Goal: Information Seeking & Learning: Learn about a topic

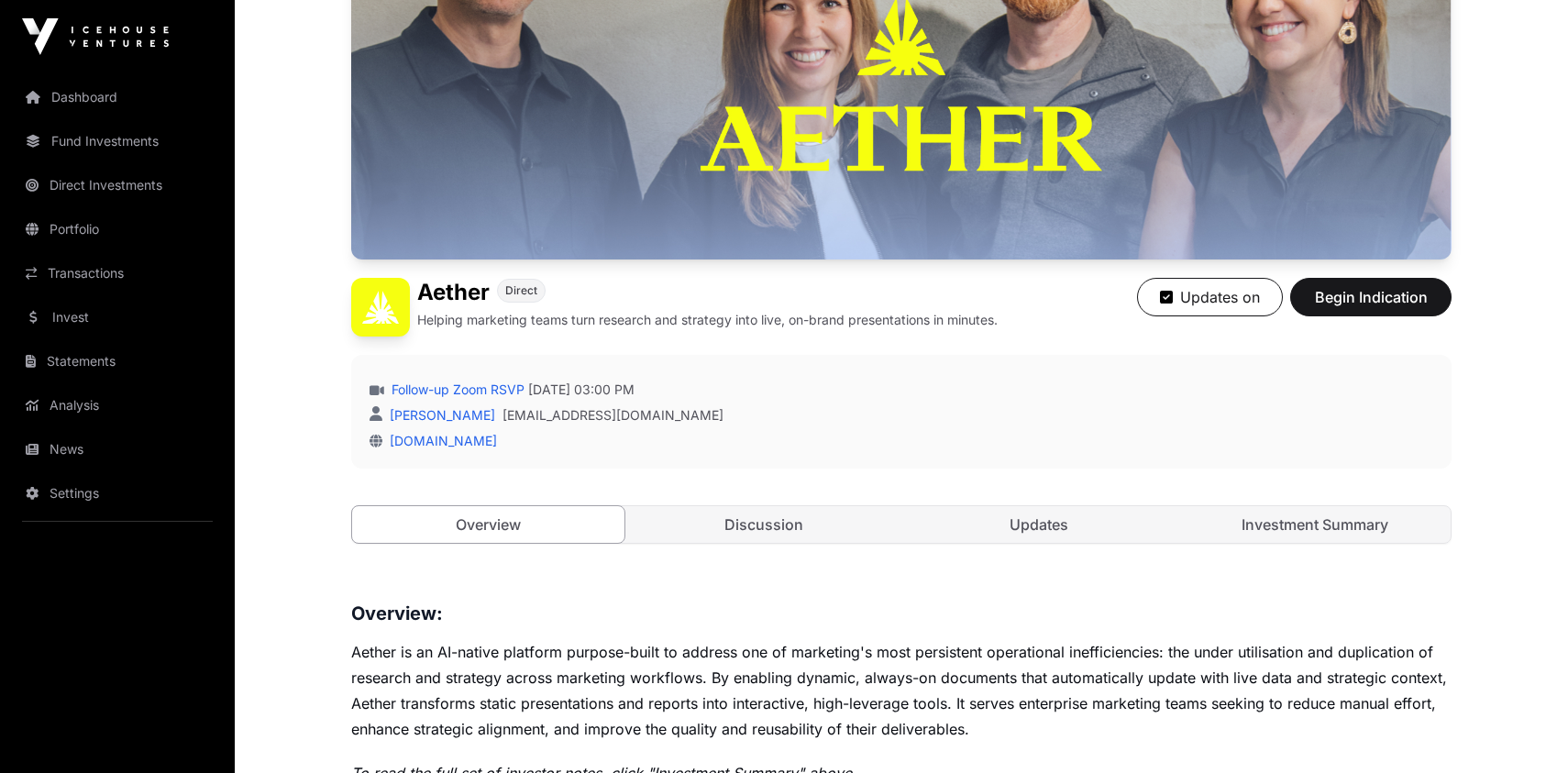
scroll to position [416, 0]
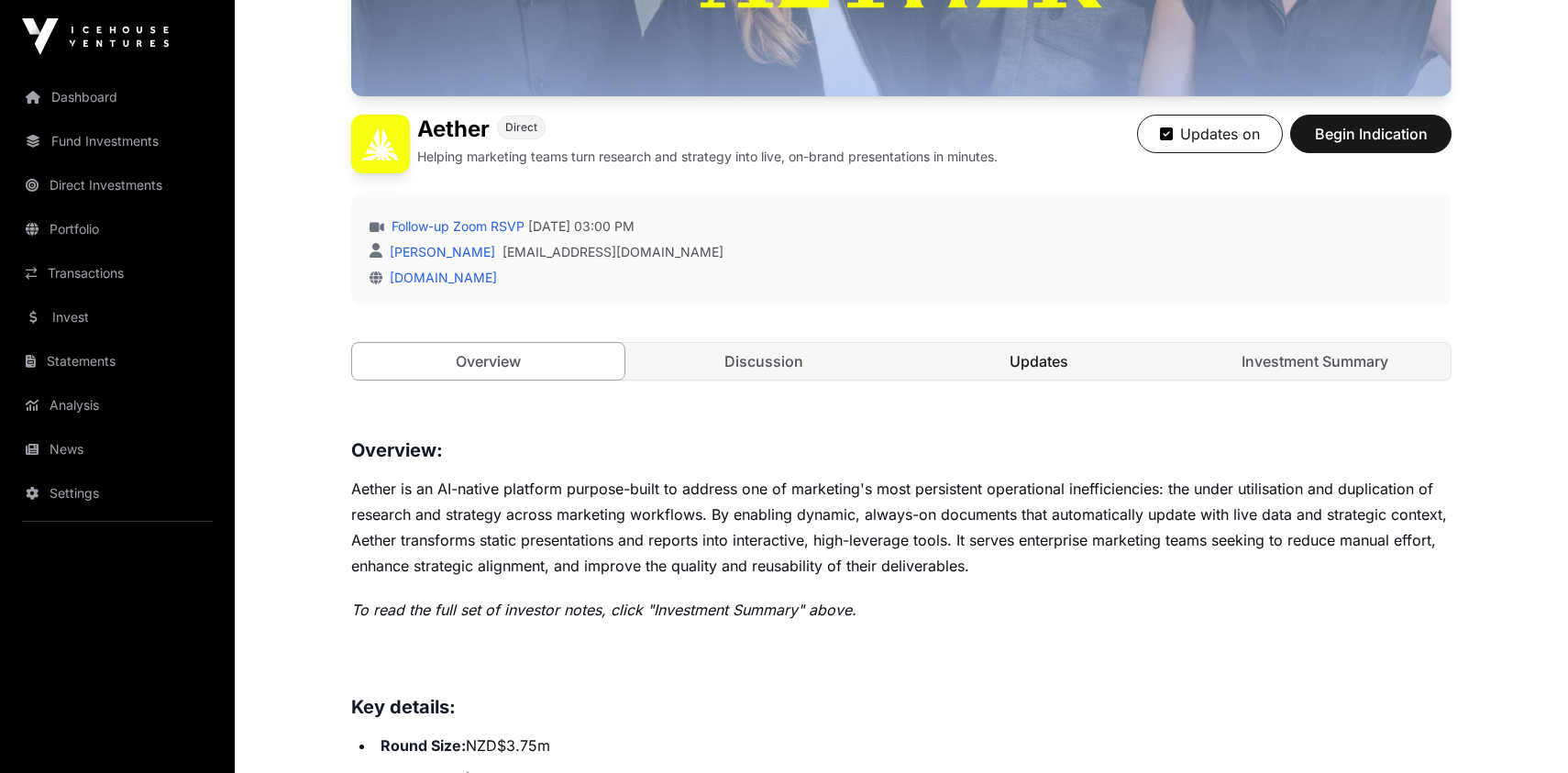
drag, startPoint x: 770, startPoint y: 357, endPoint x: 935, endPoint y: 364, distance: 165.1
click at [770, 357] on link "Discussion" at bounding box center [764, 360] width 272 height 36
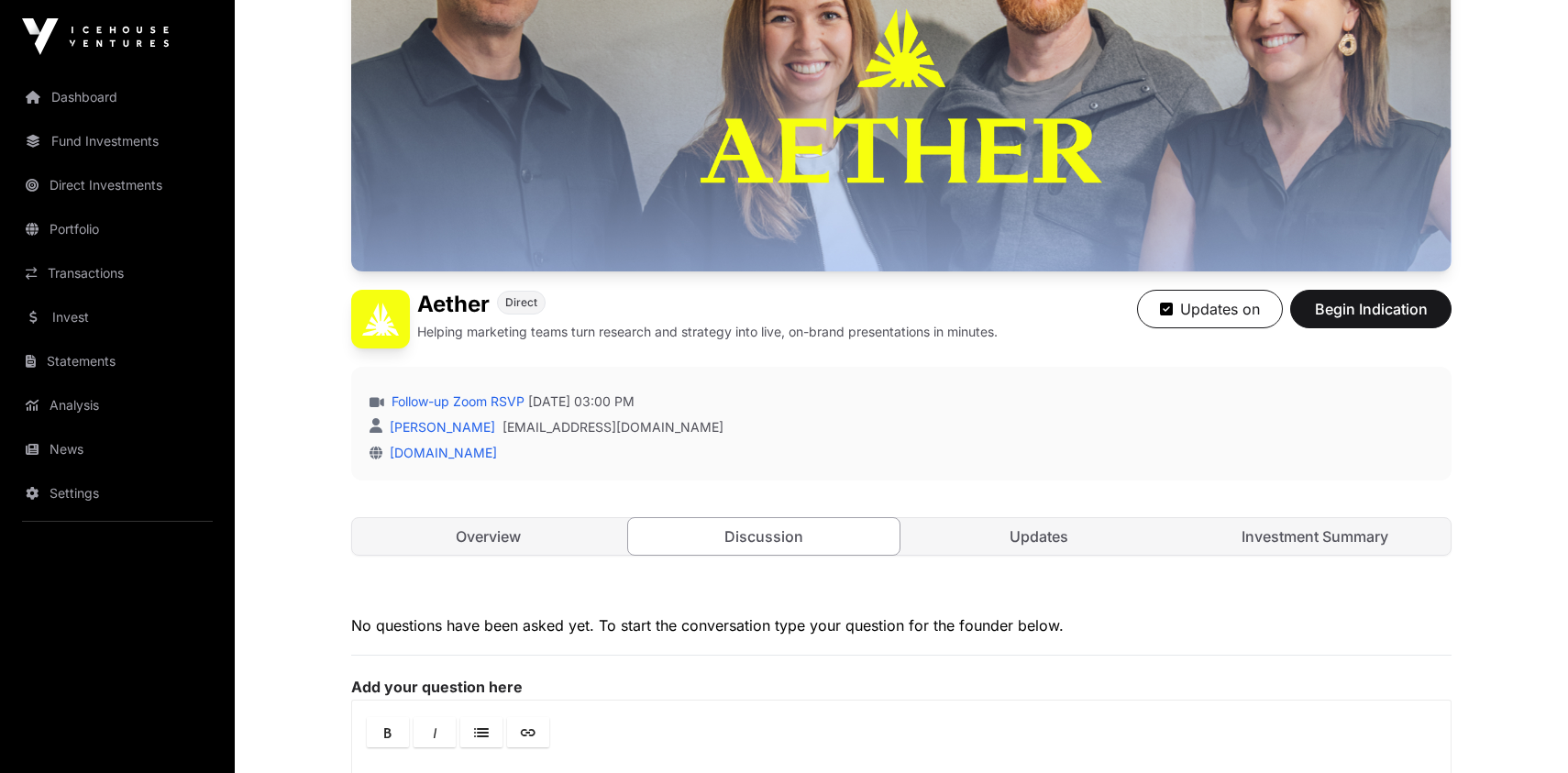
scroll to position [239, 0]
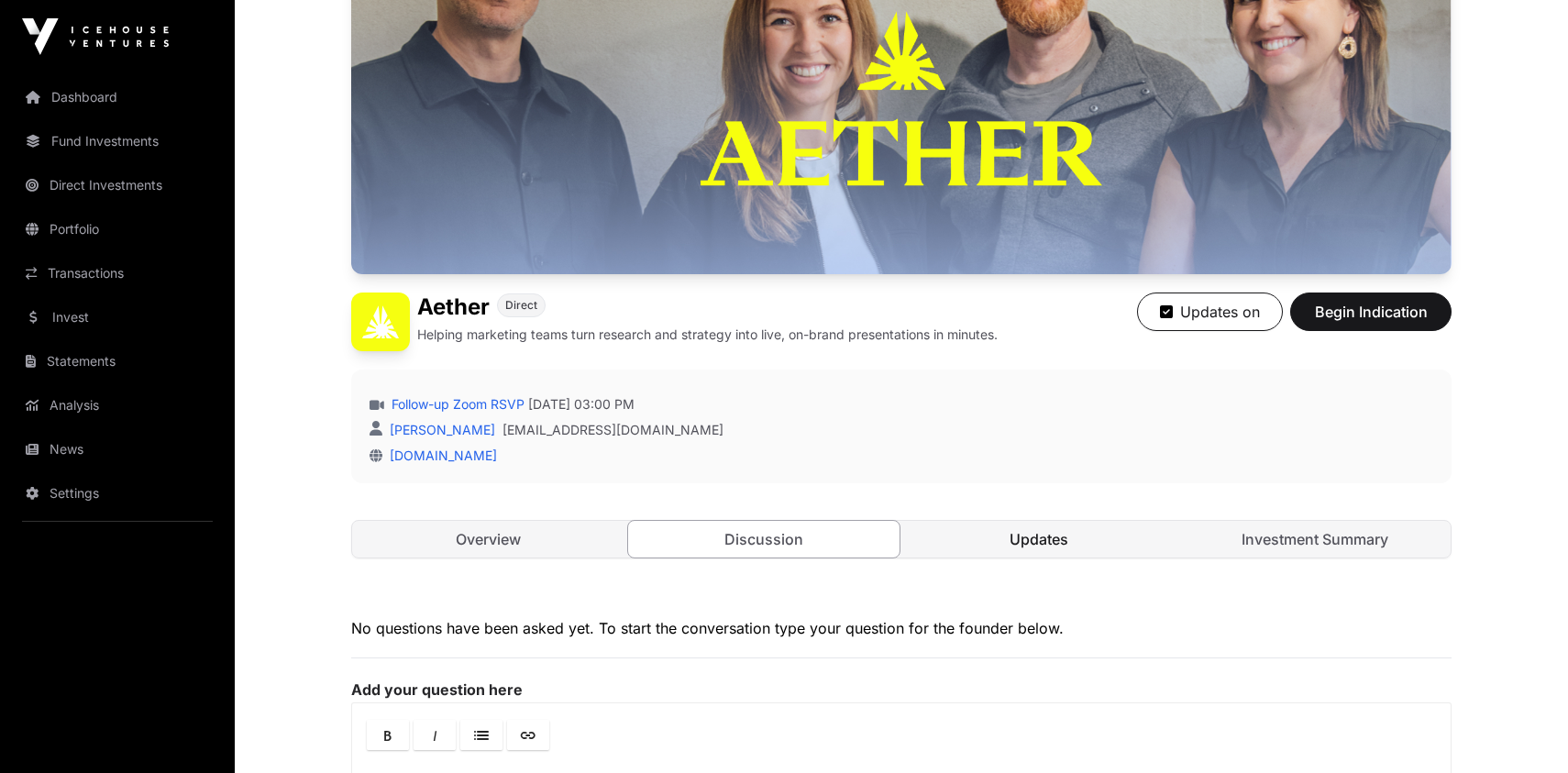
click at [1045, 532] on link "Updates" at bounding box center [1039, 538] width 272 height 36
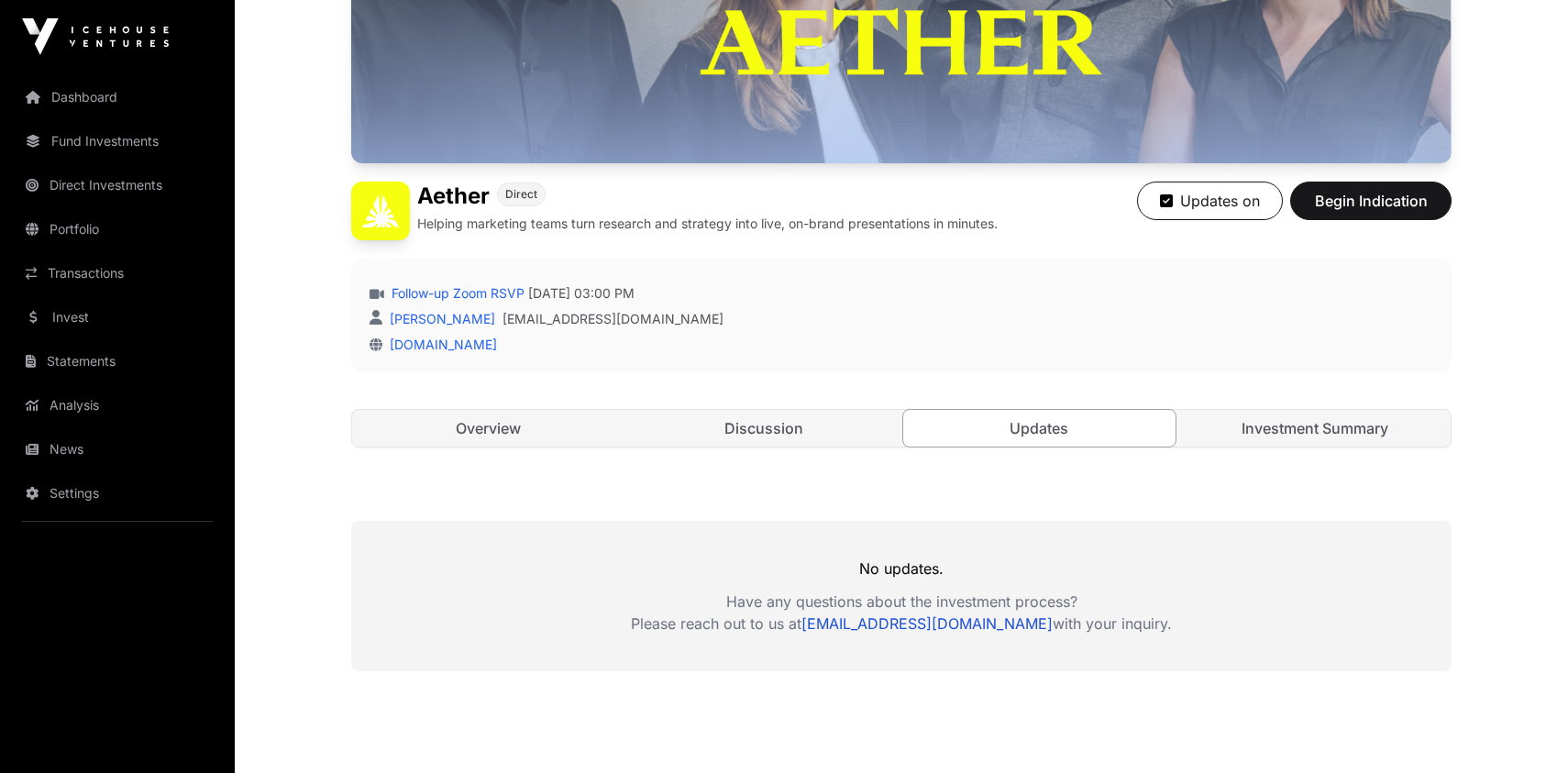
scroll to position [224, 0]
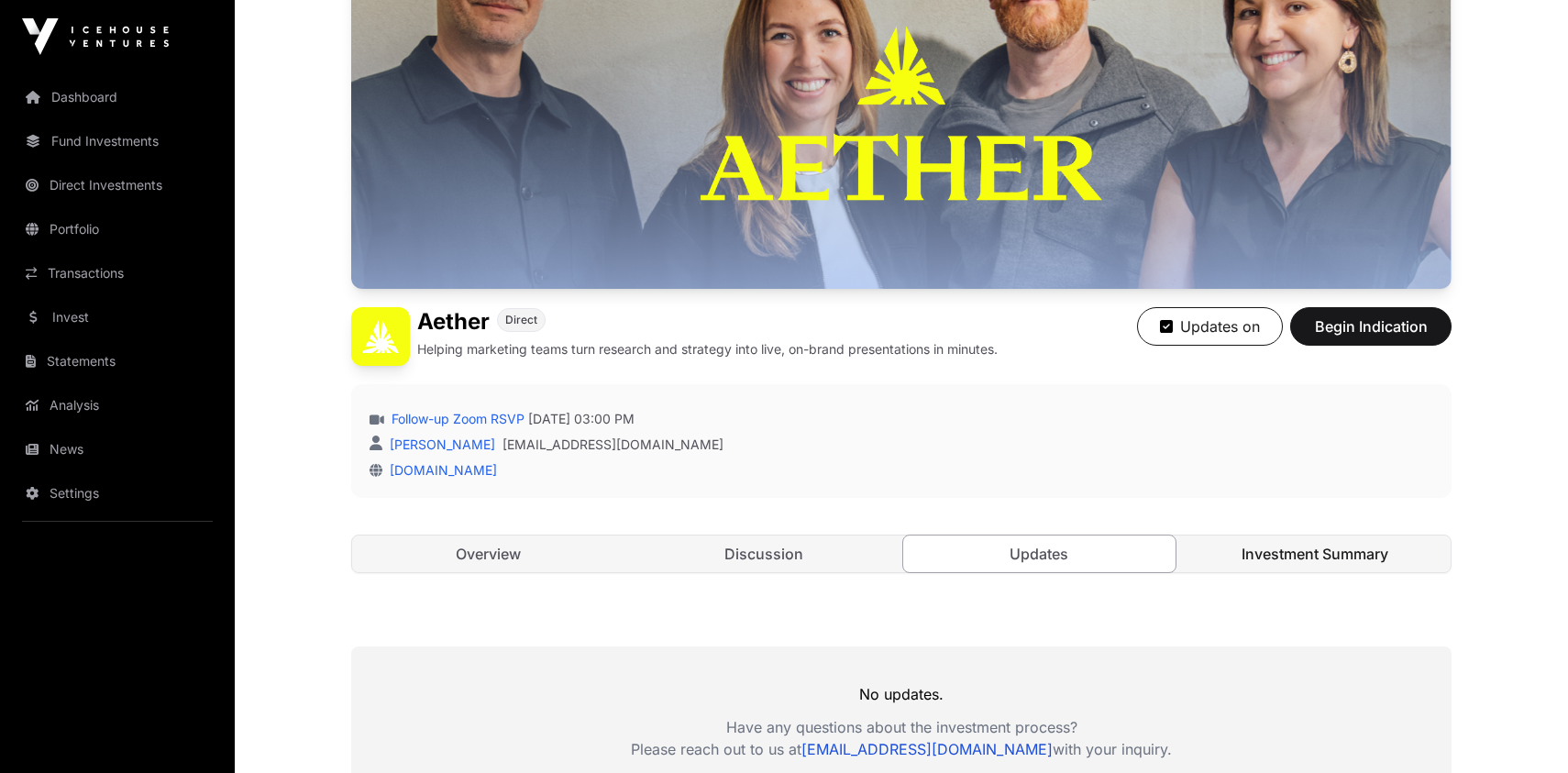
click at [1280, 554] on link "Investment Summary" at bounding box center [1315, 553] width 272 height 36
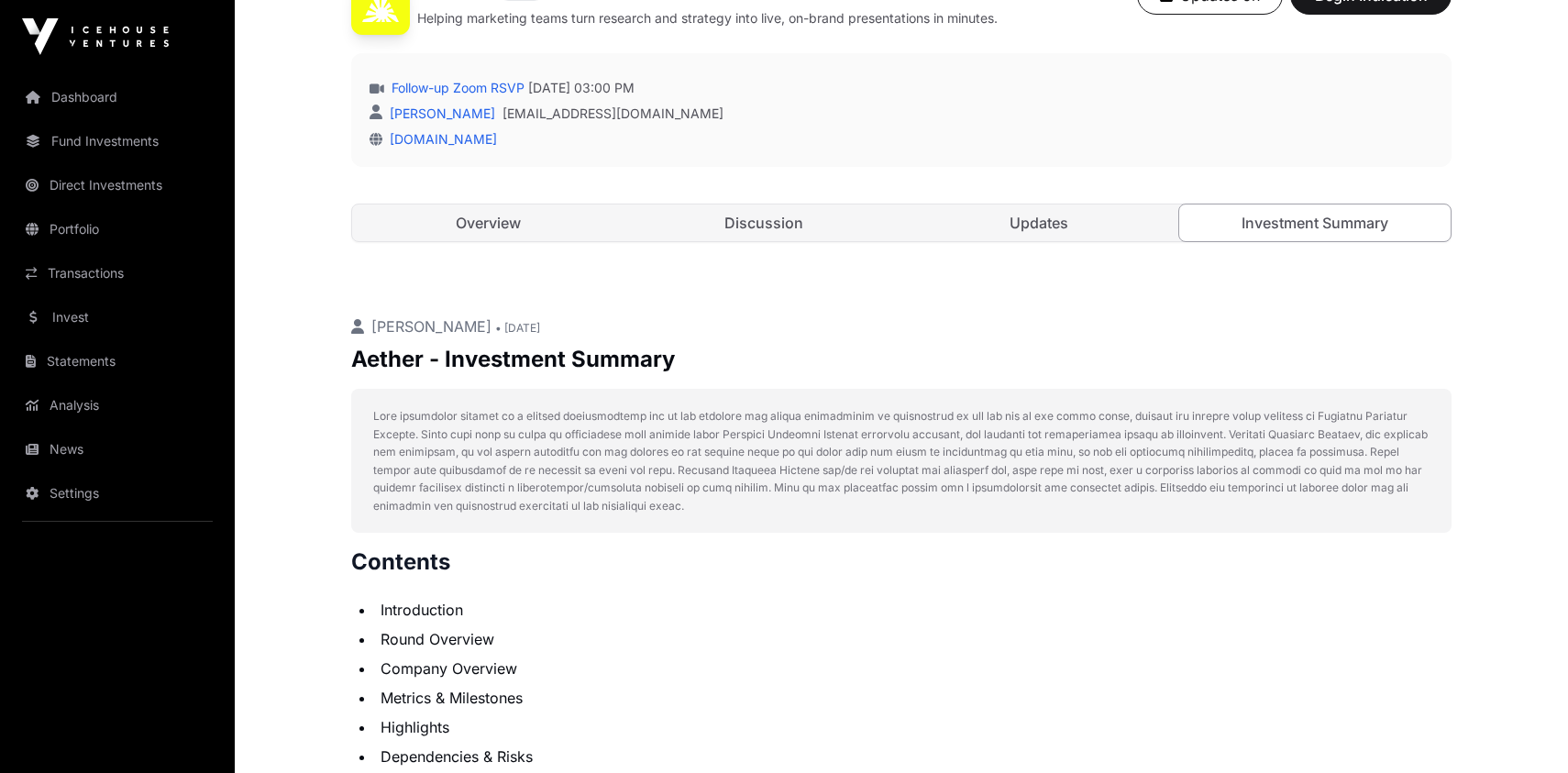
scroll to position [221, 0]
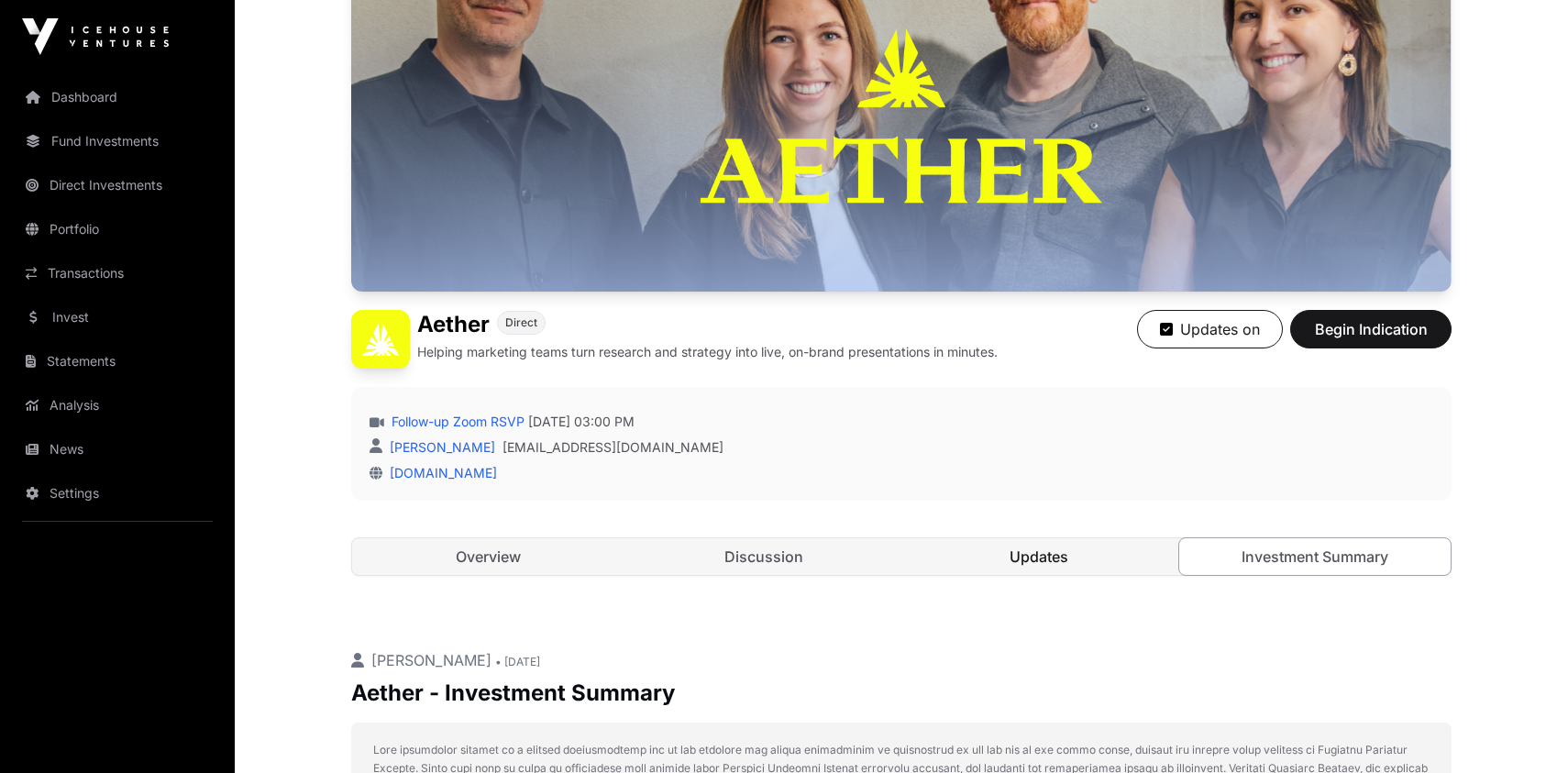
click at [1094, 556] on link "Updates" at bounding box center [1039, 556] width 272 height 36
